Goal: Information Seeking & Learning: Get advice/opinions

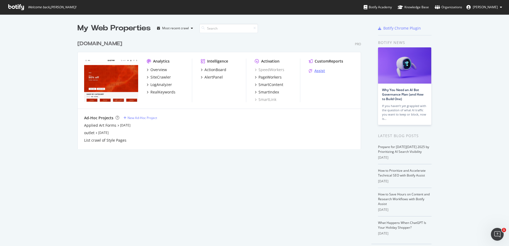
click at [314, 73] on div "Assist" at bounding box center [319, 70] width 11 height 5
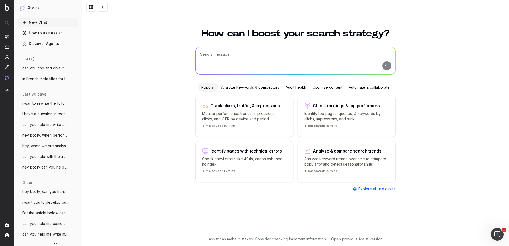
click at [230, 65] on textarea at bounding box center [294, 60] width 199 height 27
paste textarea "L6: Ipsu, Dolorsi, Ametcons Adipi: E sed doe temporin utlabo etd magnaa eni adm…"
type textarea "lor ips dolorsi ametconse adipiscinge sed d eiusmodt inc ut LAB etd mag aliquae…"
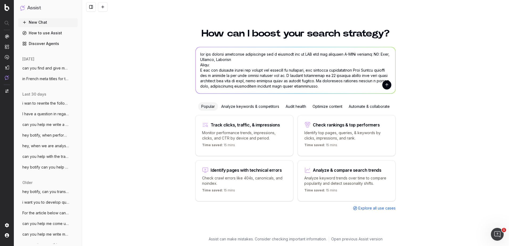
click at [374, 54] on textarea at bounding box center [294, 70] width 199 height 46
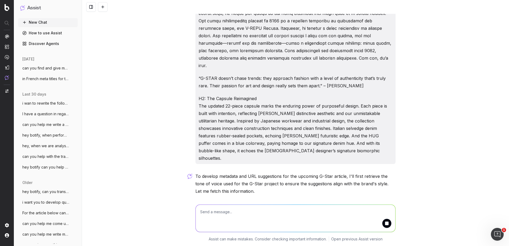
scroll to position [113, 0]
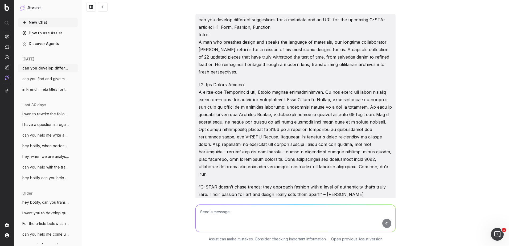
click at [371, 66] on p "can you develop different suggestions for a metadata and an URL for the upcomin…" at bounding box center [295, 46] width 194 height 60
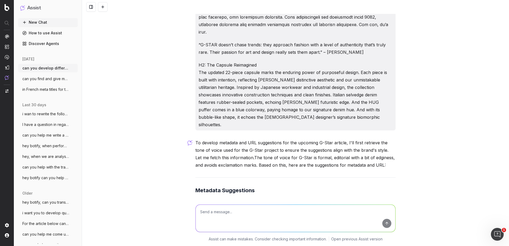
scroll to position [80, 0]
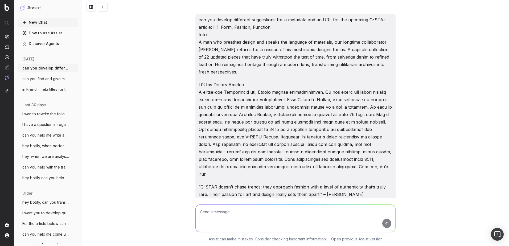
scroll to position [340, 0]
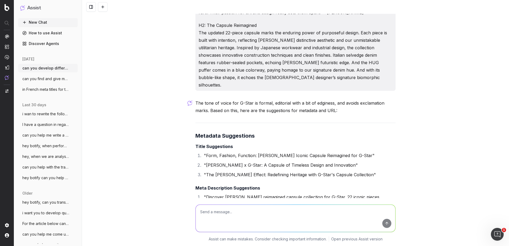
scroll to position [153, 0]
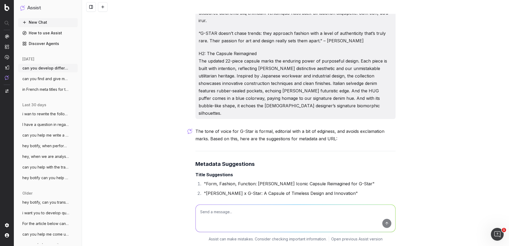
click at [297, 65] on p "H2: The Capsule Reimagined The updated 22-piece capsule marks the enduring powe…" at bounding box center [295, 83] width 194 height 67
click at [319, 72] on p "H2: The Capsule Reimagined The updated 22-piece capsule marks the enduring powe…" at bounding box center [295, 83] width 194 height 67
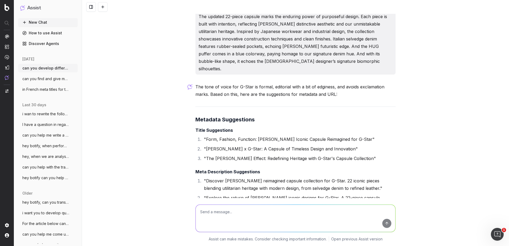
scroll to position [207, 0]
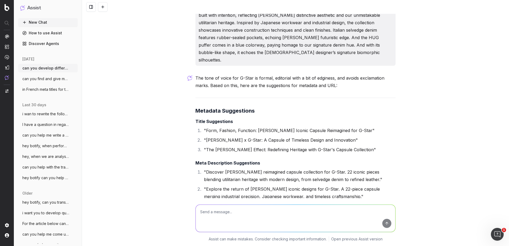
click at [176, 136] on div "can you develop different suggestions for a metadata and an URL for the upcomin…" at bounding box center [295, 123] width 427 height 246
drag, startPoint x: 343, startPoint y: 131, endPoint x: 205, endPoint y: 134, distance: 137.8
click at [205, 136] on li ""[PERSON_NAME] x G-Star: A Capsule of Timeless Design and Innovation"" at bounding box center [298, 139] width 193 height 7
copy li "Marc Newson x G-Star: A Capsule of Timeless Design and Innovation"
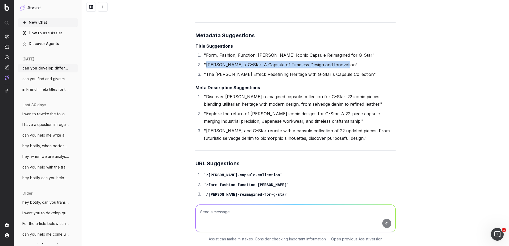
scroll to position [286, 0]
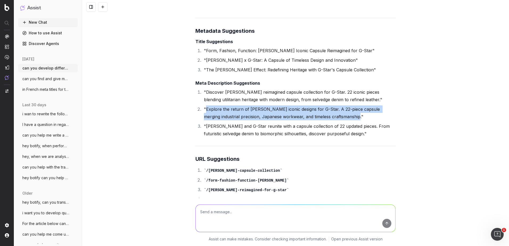
drag, startPoint x: 340, startPoint y: 109, endPoint x: 204, endPoint y: 102, distance: 136.7
click at [204, 105] on li ""Explore the return of [PERSON_NAME] iconic designs for G-Star. A 22-piece caps…" at bounding box center [298, 112] width 193 height 15
copy li "Explore the return of Marc Newson's iconic designs for G-Star. A 22-piece capsu…"
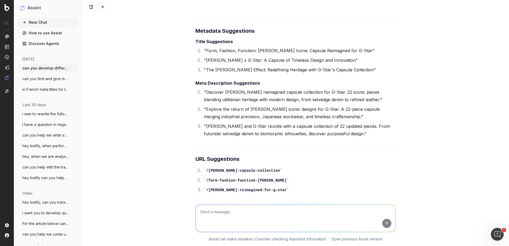
click at [273, 215] on textarea at bounding box center [294, 218] width 199 height 27
paste textarea " Learn more about the return of Newson's designs for G-STAR in the 22-piece ca…"
type textarea " Learn more about the return of Newson's designs for G-STAR in the 22-piece ca…"
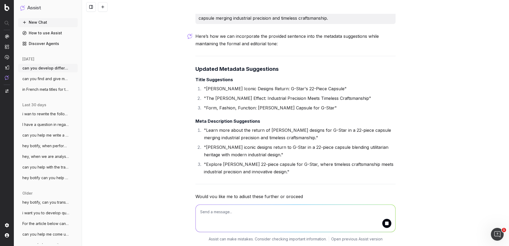
scroll to position [558, 0]
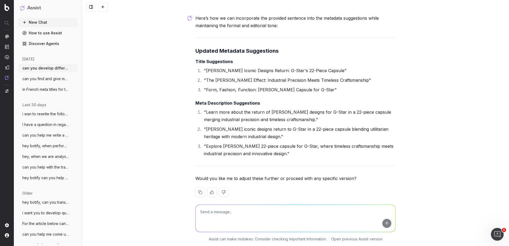
drag, startPoint x: 309, startPoint y: 168, endPoint x: 225, endPoint y: 135, distance: 90.3
click at [225, 142] on li ""Explore Marc Newson's 22-piece capsule for G-Star, where timeless craftsmanshi…" at bounding box center [298, 149] width 193 height 15
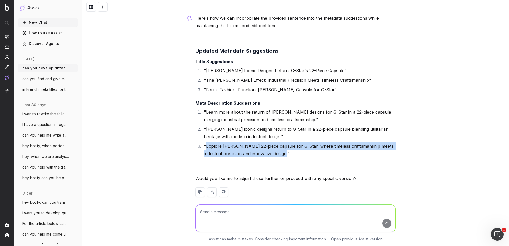
drag, startPoint x: 286, startPoint y: 146, endPoint x: 205, endPoint y: 141, distance: 81.8
click at [205, 142] on li ""Explore Marc Newson's 22-piece capsule for G-Star, where timeless craftsmanshi…" at bounding box center [298, 149] width 193 height 15
copy li "Explore Marc Newson's 22-piece capsule for G-Star, where timeless craftsmanship…"
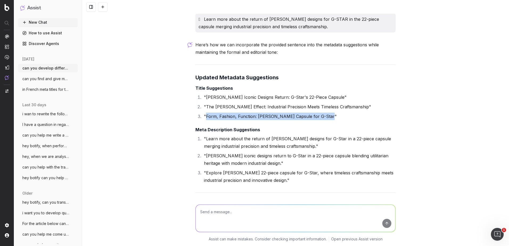
drag, startPoint x: 324, startPoint y: 109, endPoint x: 205, endPoint y: 108, distance: 119.7
click at [205, 113] on li ""Form, Fashion, Function: Marc Newson's Capsule for G-Star"" at bounding box center [298, 116] width 193 height 7
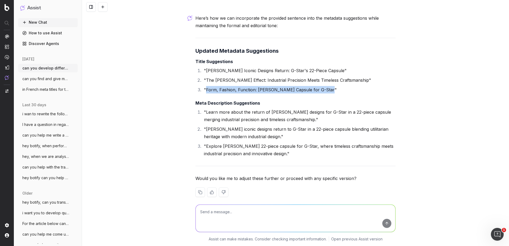
scroll to position [557, 0]
click at [221, 216] on textarea at bounding box center [294, 218] width 199 height 27
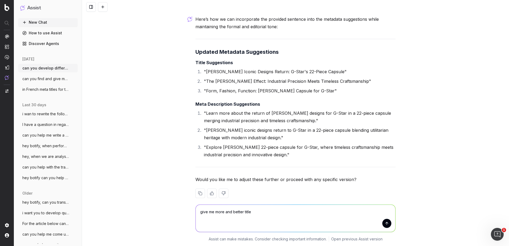
type textarea "give me more and better titles"
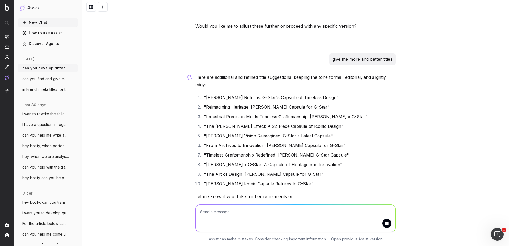
scroll to position [729, 0]
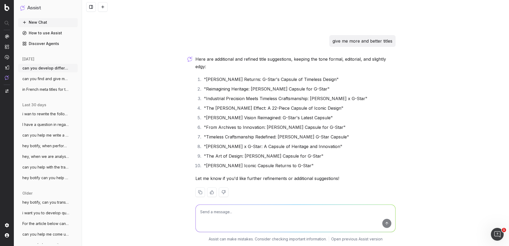
click at [255, 221] on textarea at bounding box center [294, 218] width 199 height 27
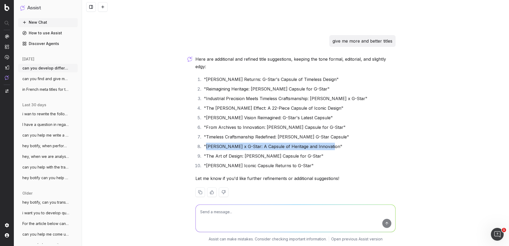
drag, startPoint x: 327, startPoint y: 140, endPoint x: 206, endPoint y: 140, distance: 121.6
click at [206, 143] on li ""Marc Newson x G-Star: A Capsule of Heritage and Innovation"" at bounding box center [298, 146] width 193 height 7
copy li "Marc Newson x G-Star: A Capsule of Heritage and Innovation"
